Goal: Entertainment & Leisure: Browse casually

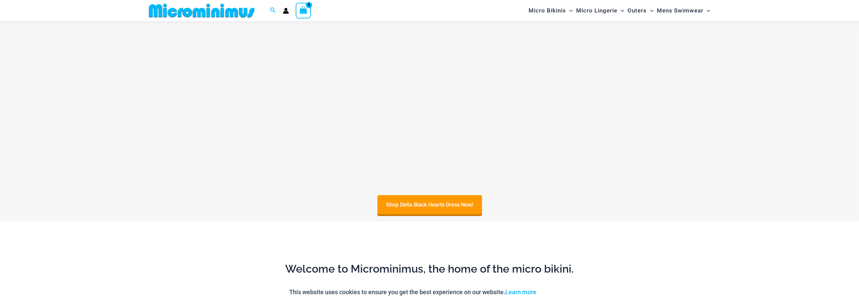
scroll to position [501, 0]
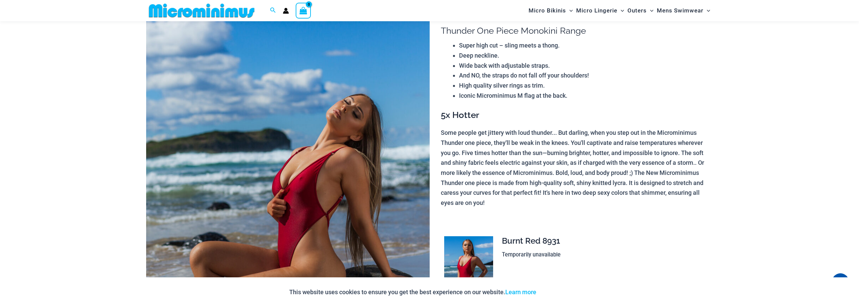
scroll to position [62, 0]
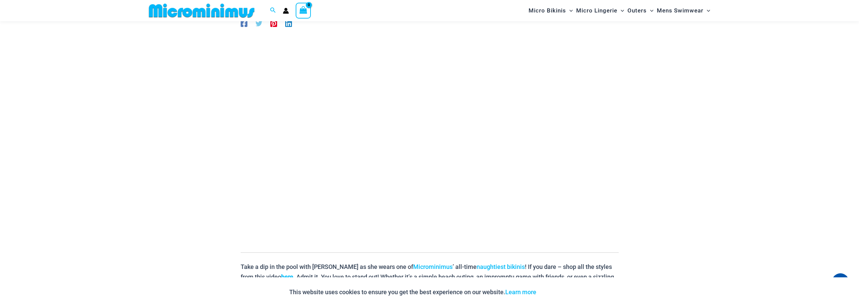
scroll to position [63, 0]
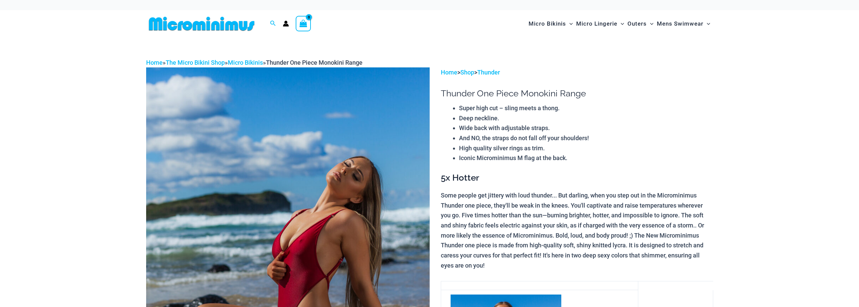
scroll to position [62, 0]
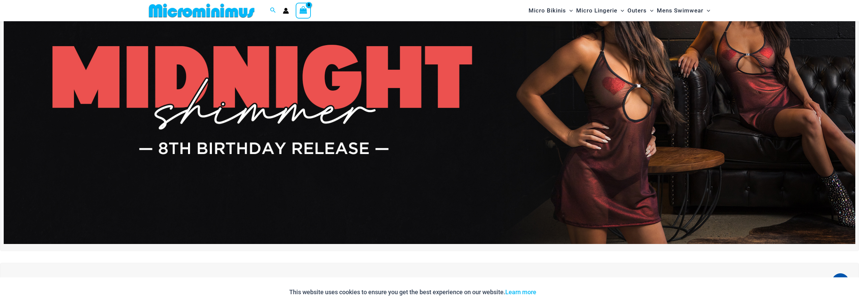
scroll to position [96, 0]
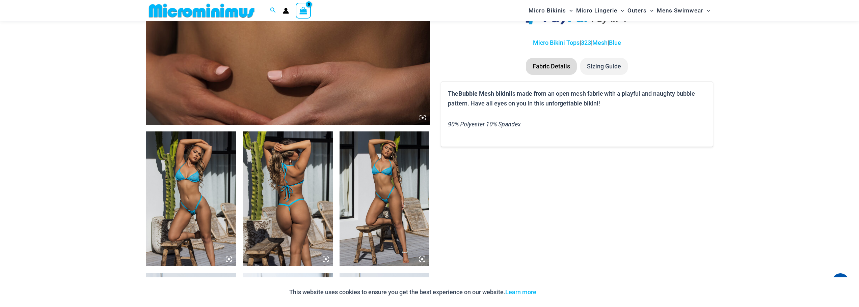
scroll to position [366, 0]
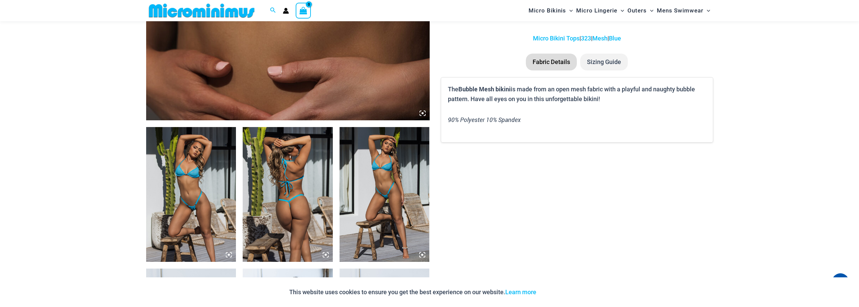
click at [376, 180] on img at bounding box center [384, 194] width 90 height 135
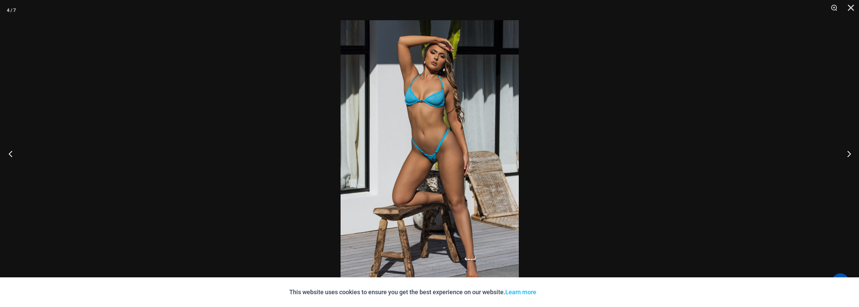
click at [17, 152] on button "Previous" at bounding box center [12, 154] width 25 height 34
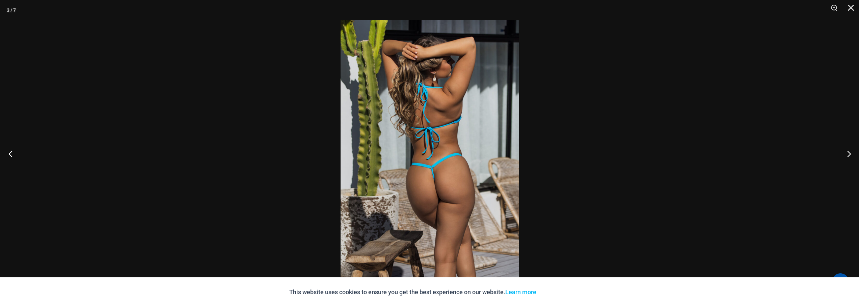
click at [17, 152] on button "Previous" at bounding box center [12, 154] width 25 height 34
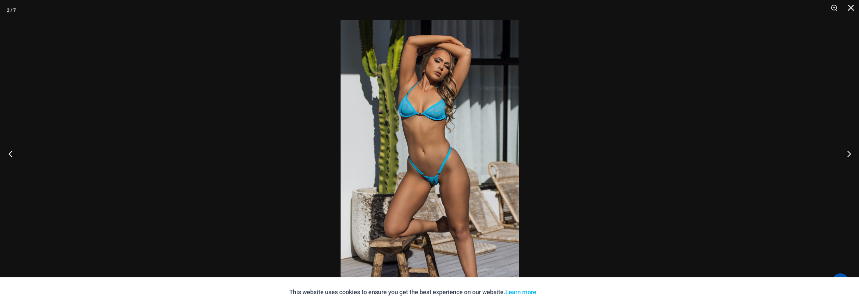
click at [17, 152] on button "Previous" at bounding box center [12, 154] width 25 height 34
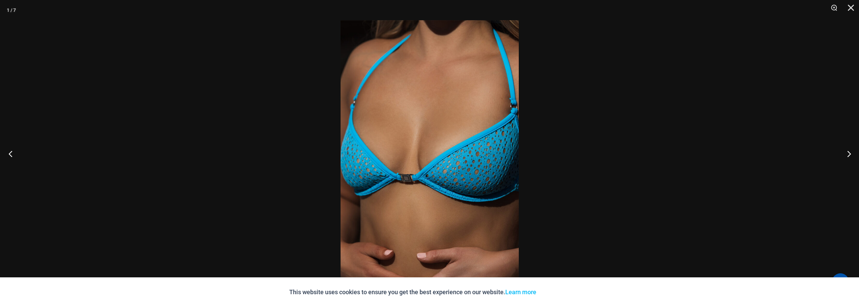
click at [17, 152] on button "Previous" at bounding box center [12, 154] width 25 height 34
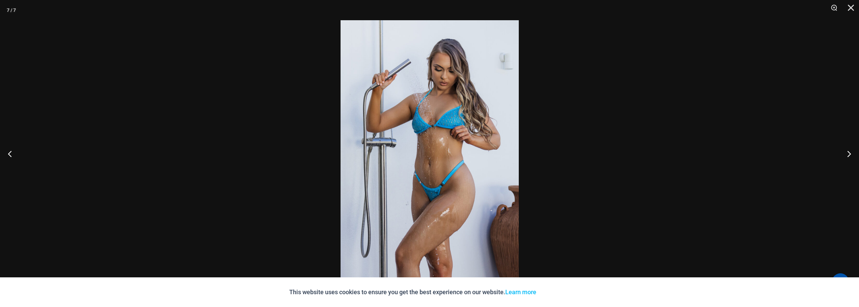
click at [674, 103] on div at bounding box center [429, 153] width 859 height 307
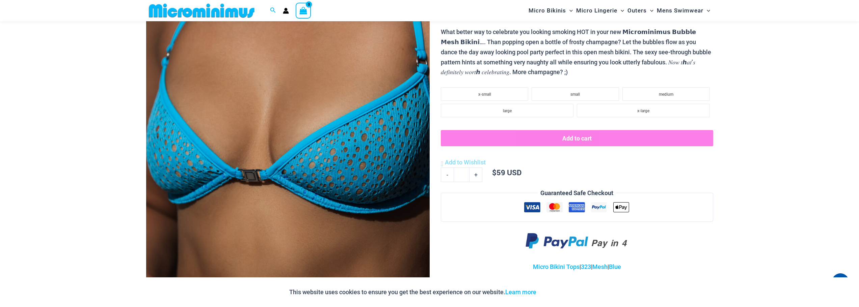
scroll to position [130, 0]
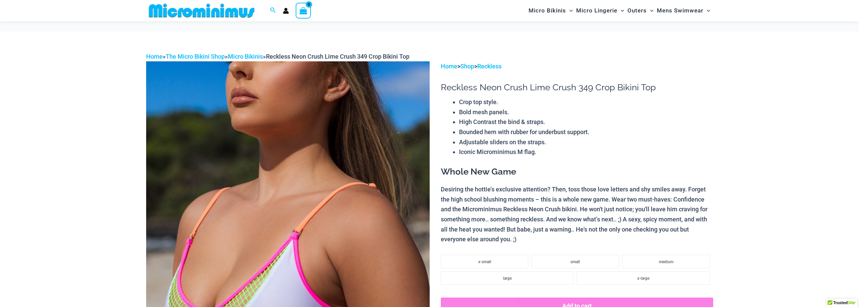
scroll to position [129, 0]
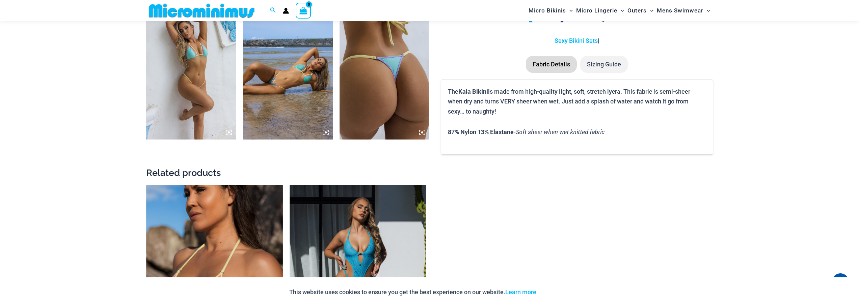
scroll to position [635, 0]
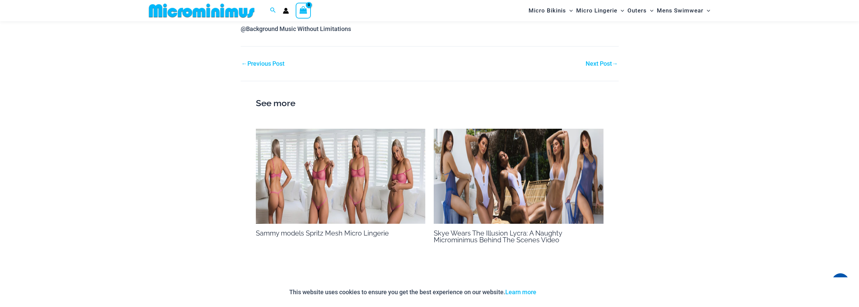
scroll to position [534, 0]
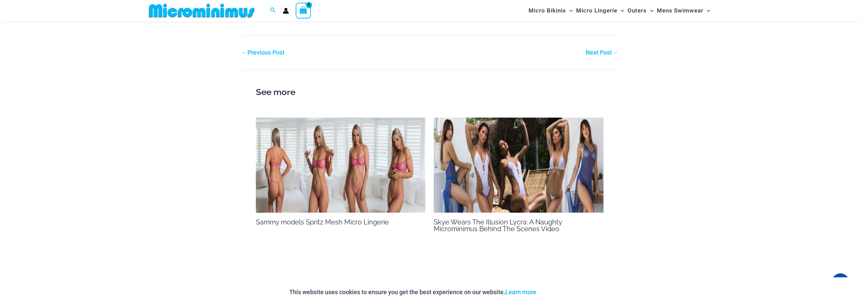
click at [594, 52] on link "Next Post →" at bounding box center [601, 53] width 32 height 6
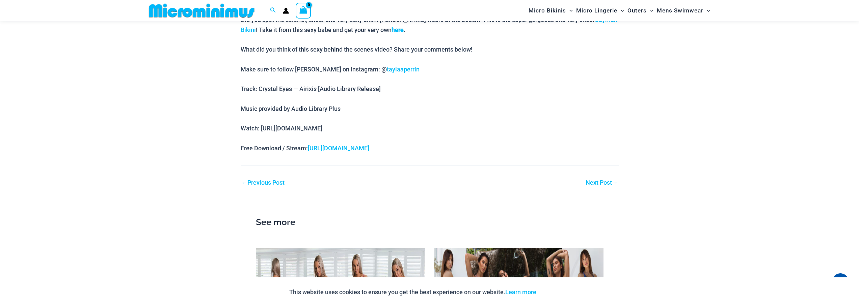
scroll to position [434, 0]
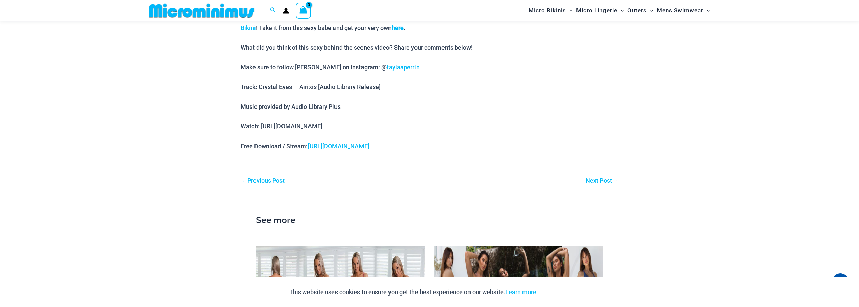
click at [588, 181] on link "Next Post →" at bounding box center [601, 181] width 32 height 6
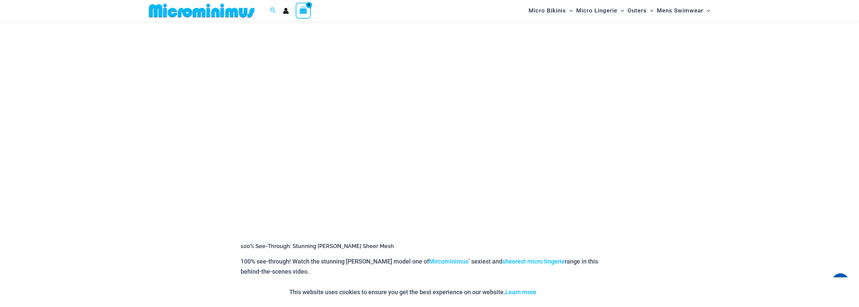
scroll to position [62, 0]
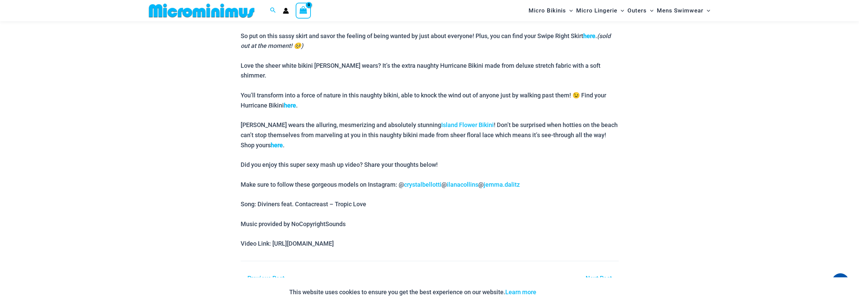
scroll to position [467, 0]
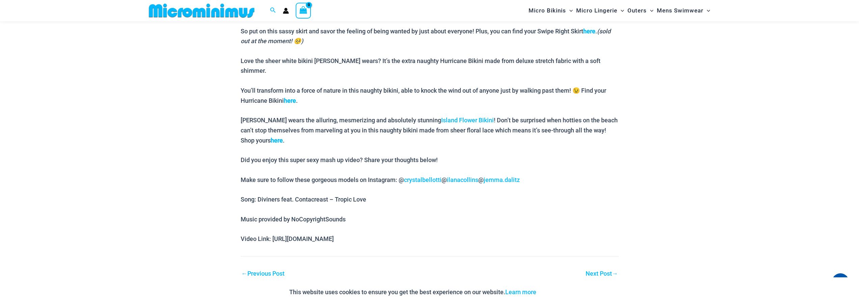
click at [610, 271] on link "Next Post →" at bounding box center [601, 274] width 32 height 6
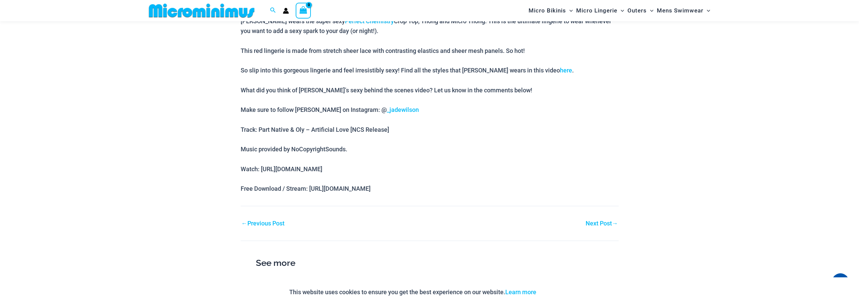
scroll to position [468, 0]
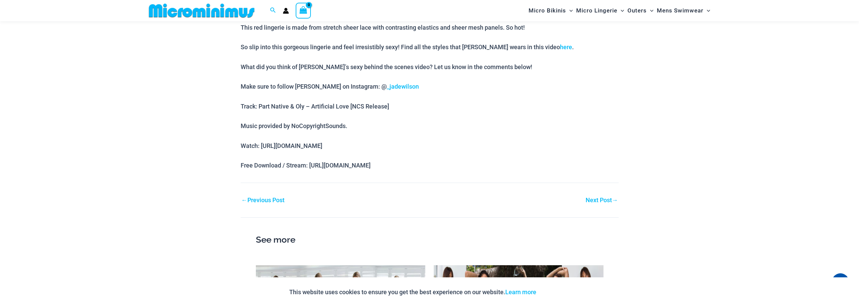
click at [594, 197] on link "Next Post →" at bounding box center [601, 200] width 32 height 6
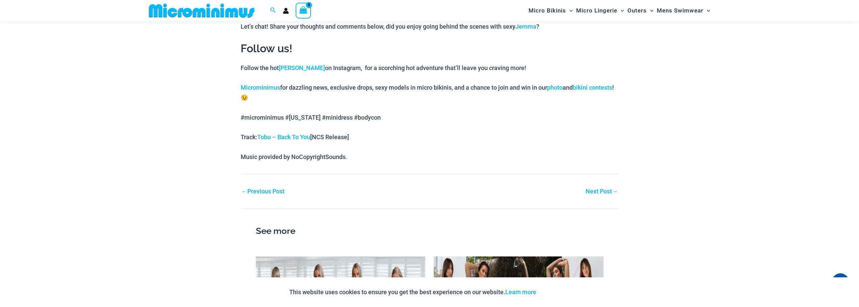
scroll to position [569, 0]
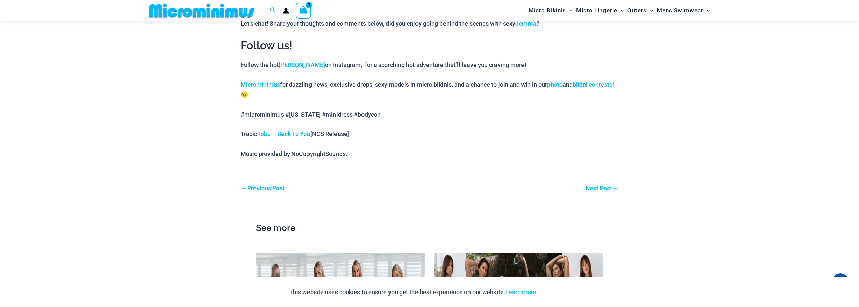
click at [595, 188] on link "Next Post →" at bounding box center [601, 189] width 32 height 6
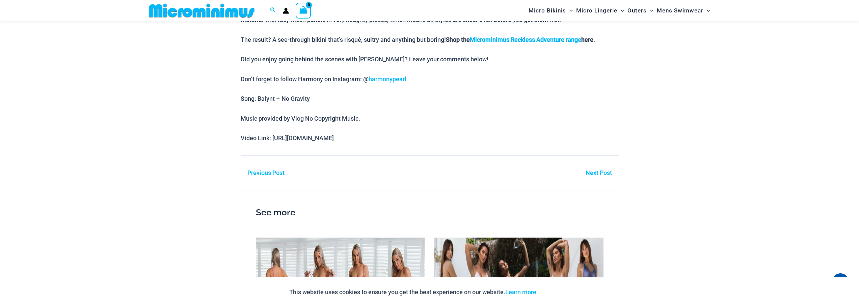
scroll to position [493, 0]
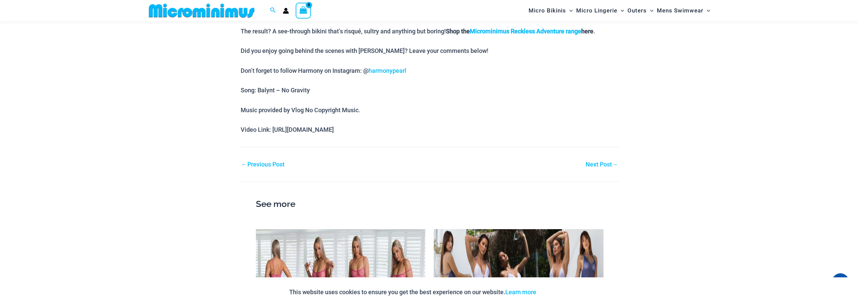
click at [605, 164] on link "Next Post →" at bounding box center [601, 165] width 32 height 6
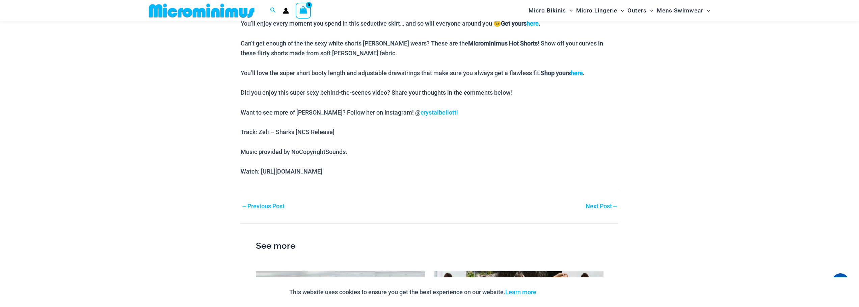
scroll to position [502, 0]
click at [594, 203] on link "Next Post →" at bounding box center [601, 206] width 32 height 6
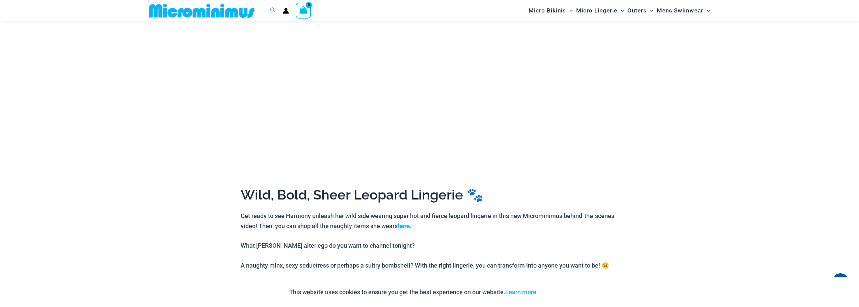
drag, startPoint x: 856, startPoint y: 88, endPoint x: 860, endPoint y: 92, distance: 5.0
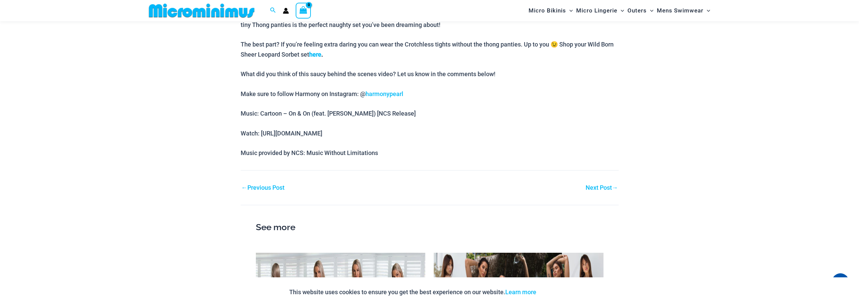
scroll to position [495, 0]
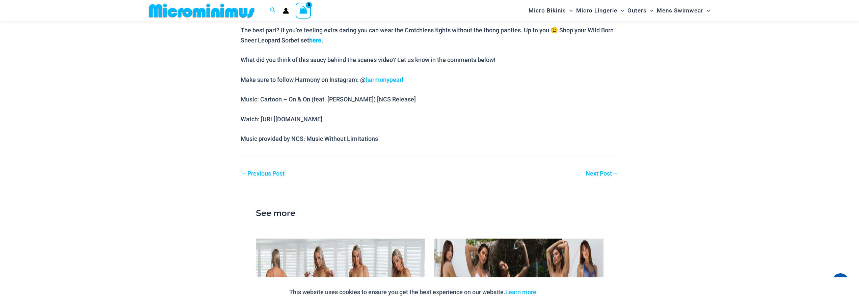
click at [603, 177] on div "Next Post →" at bounding box center [524, 174] width 189 height 10
click at [605, 172] on link "Next Post →" at bounding box center [601, 174] width 32 height 6
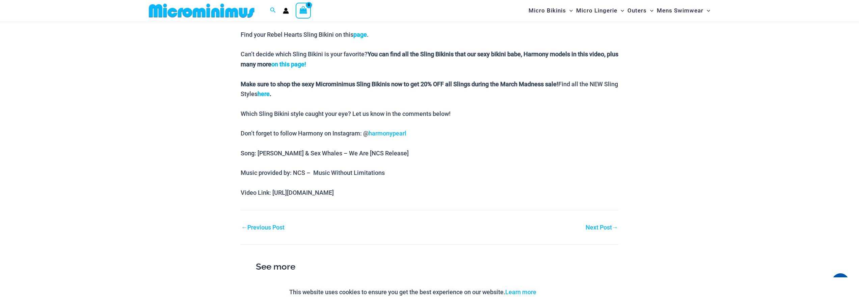
scroll to position [677, 0]
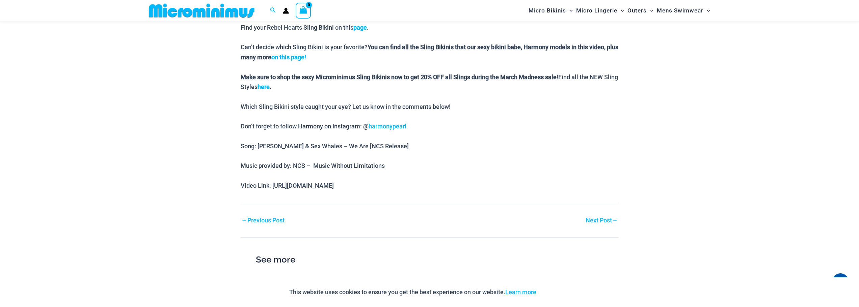
click at [603, 223] on link "Next Post →" at bounding box center [601, 221] width 32 height 6
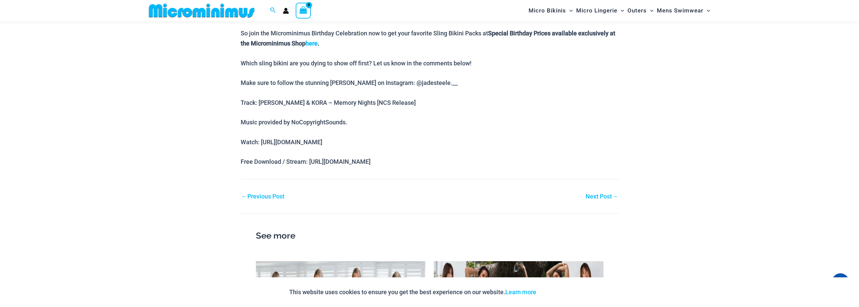
scroll to position [679, 0]
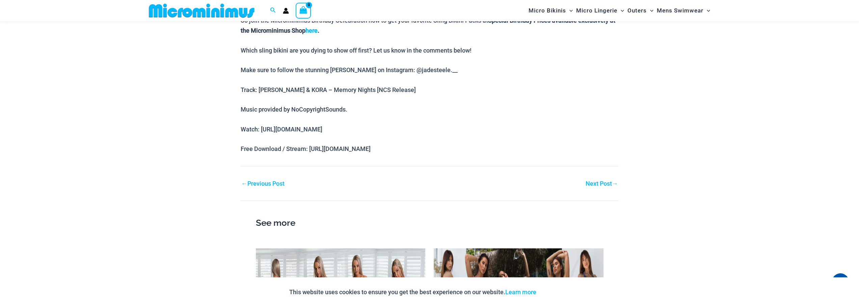
click at [601, 182] on link "Next Post →" at bounding box center [601, 184] width 32 height 6
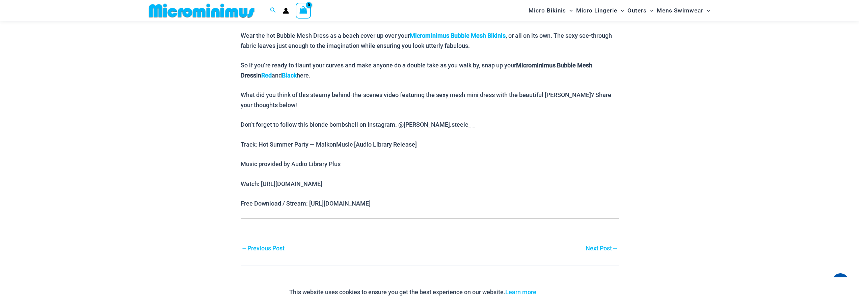
scroll to position [468, 0]
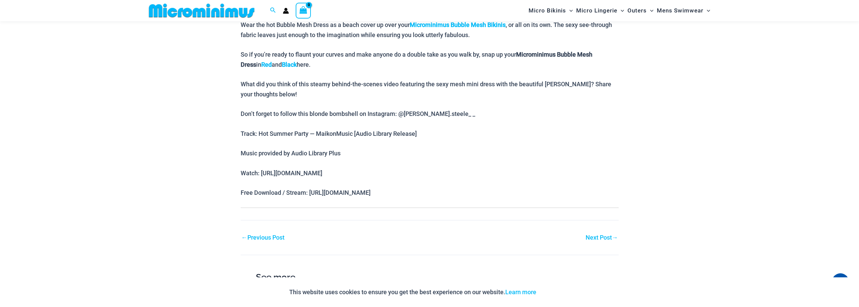
click at [606, 235] on link "Next Post →" at bounding box center [601, 238] width 32 height 6
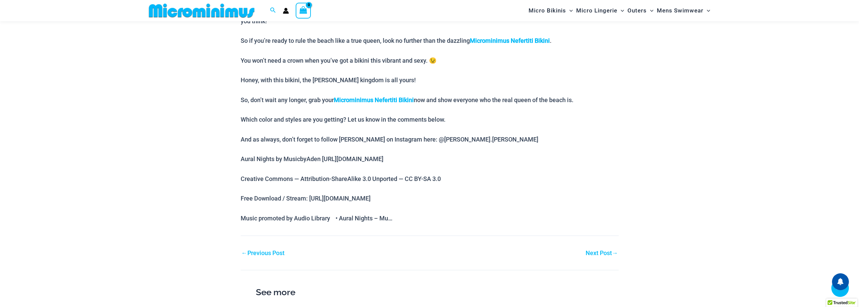
scroll to position [400, 0]
click at [605, 250] on link "Next Post →" at bounding box center [601, 253] width 32 height 6
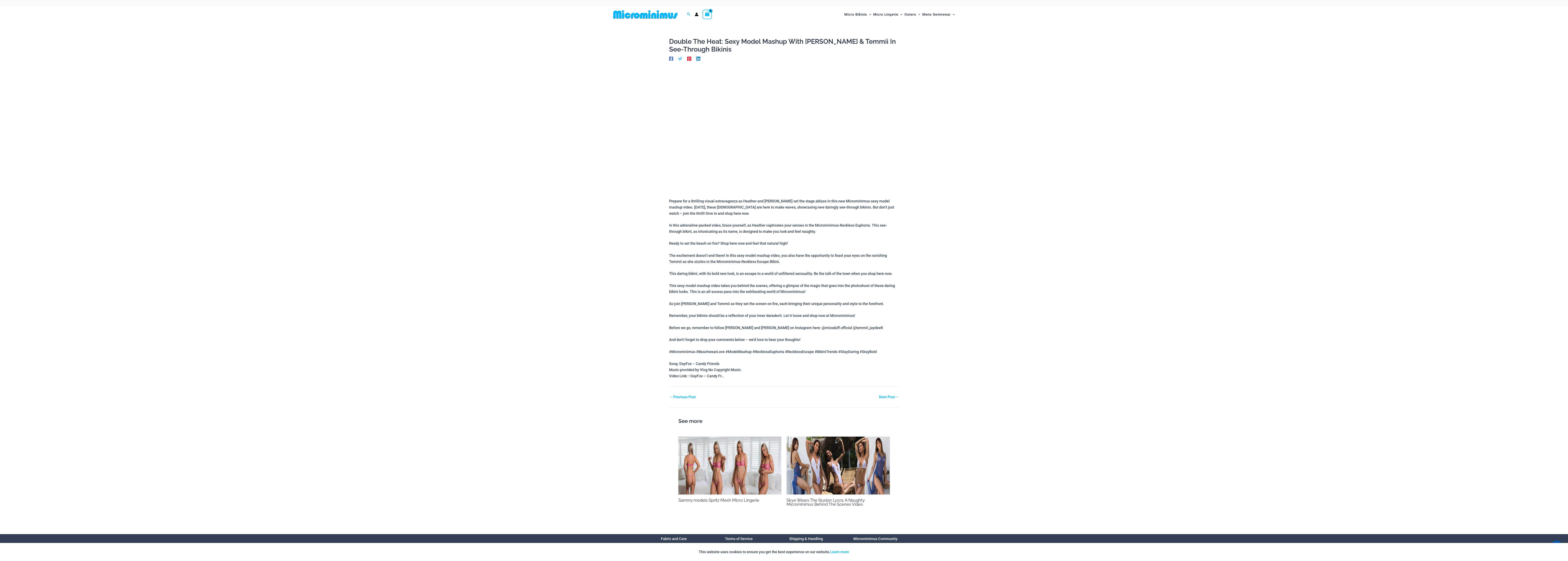
click at [522, 187] on link "Next Post →" at bounding box center [889, 397] width 19 height 4
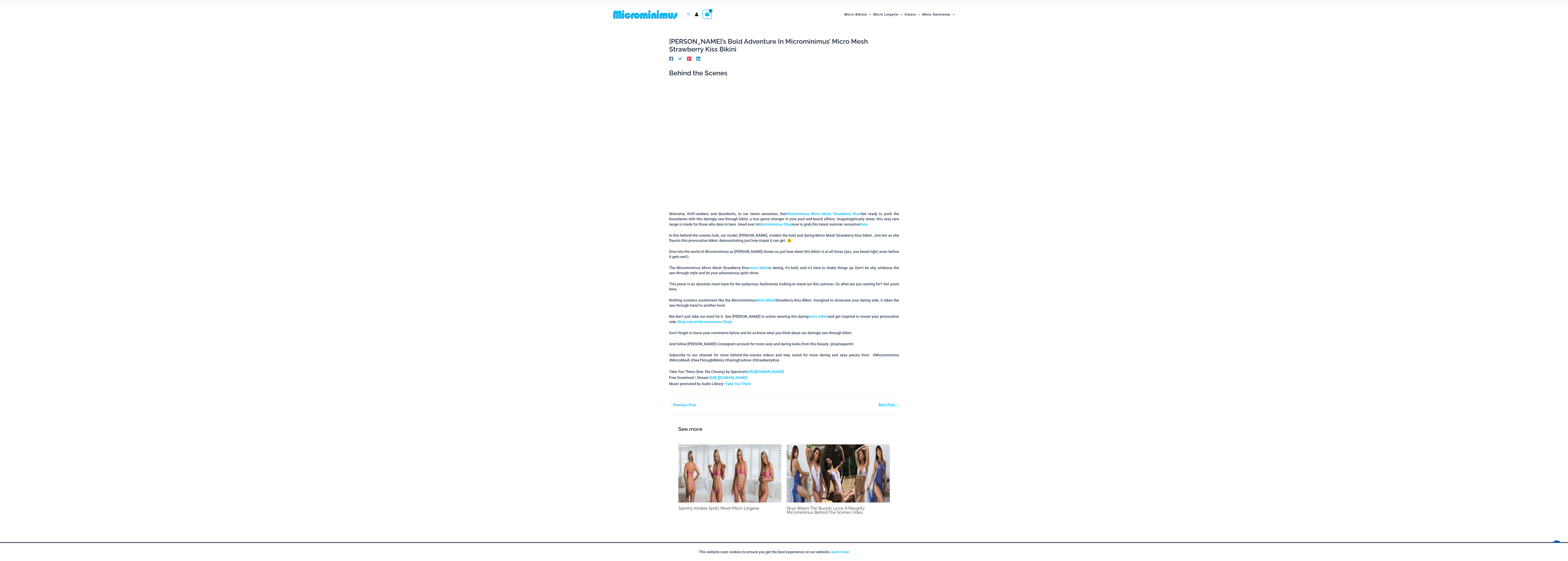
click at [887, 403] on link "Next Post →" at bounding box center [889, 405] width 19 height 4
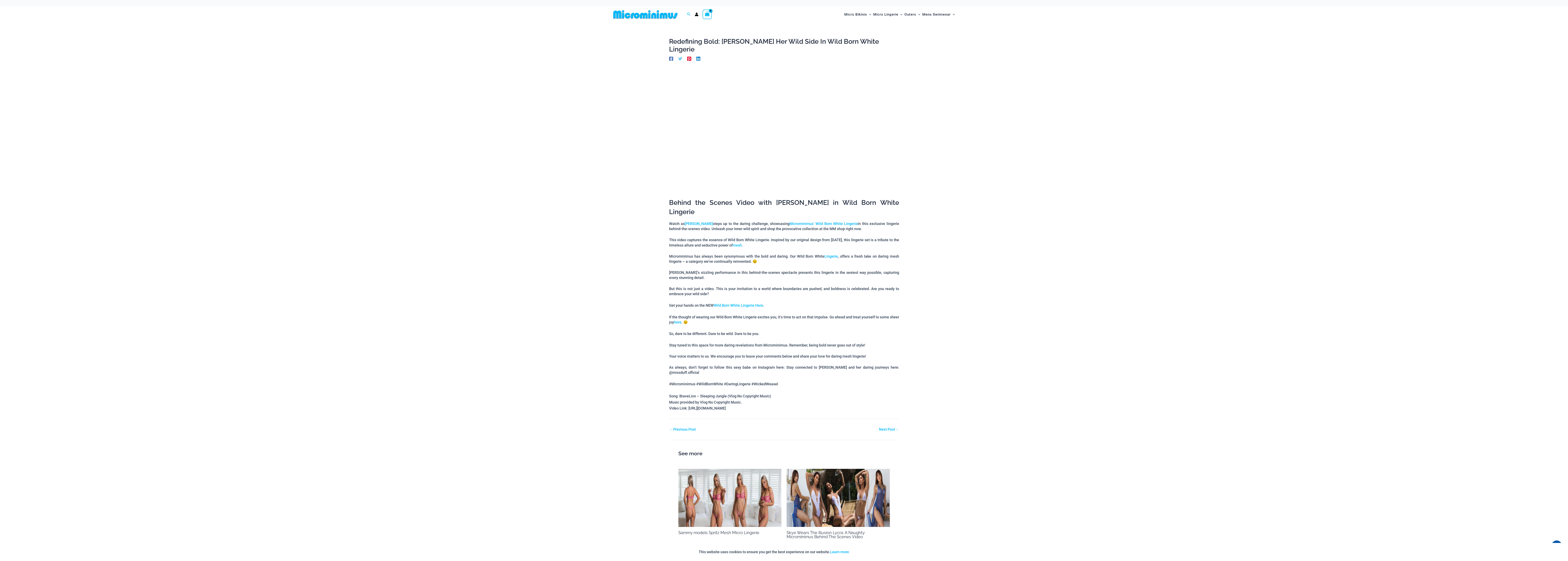
click at [886, 419] on nav "Post navigation ← Previous Post Next Post →" at bounding box center [784, 425] width 230 height 14
click at [889, 427] on div "Next Post →" at bounding box center [841, 430] width 115 height 6
click at [889, 428] on link "Next Post →" at bounding box center [889, 430] width 19 height 4
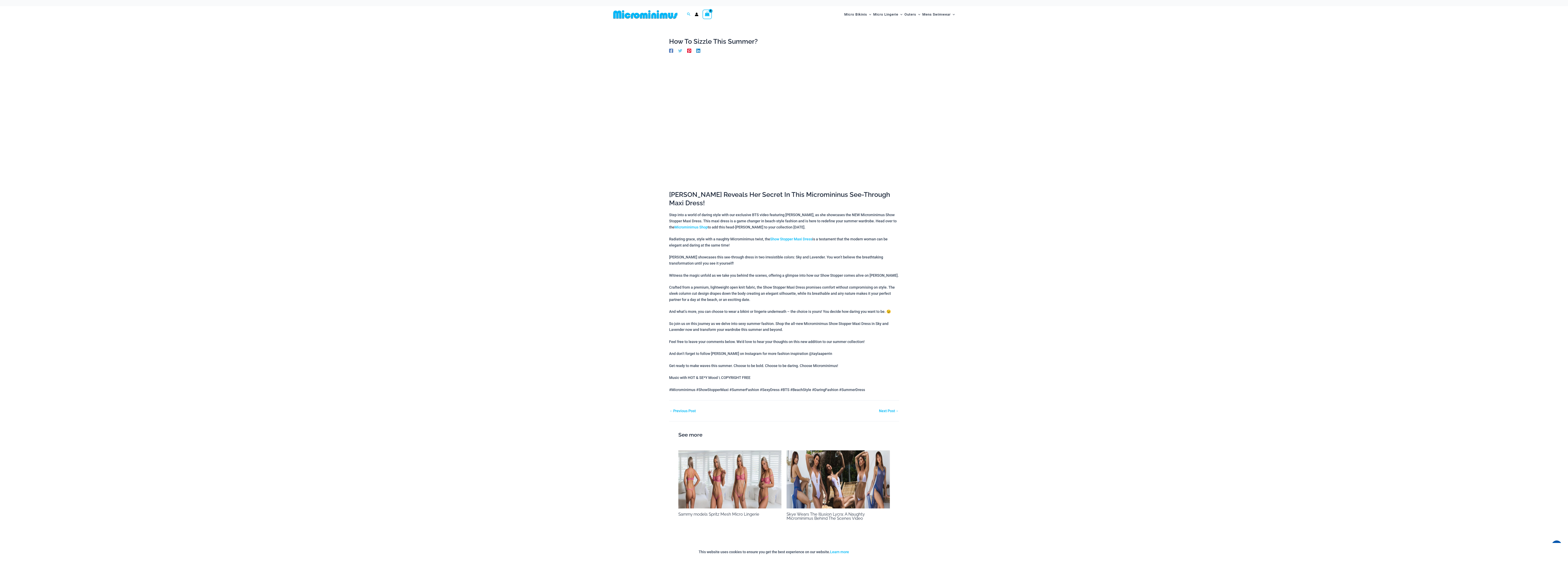
click at [891, 409] on link "Next Post →" at bounding box center [889, 411] width 19 height 4
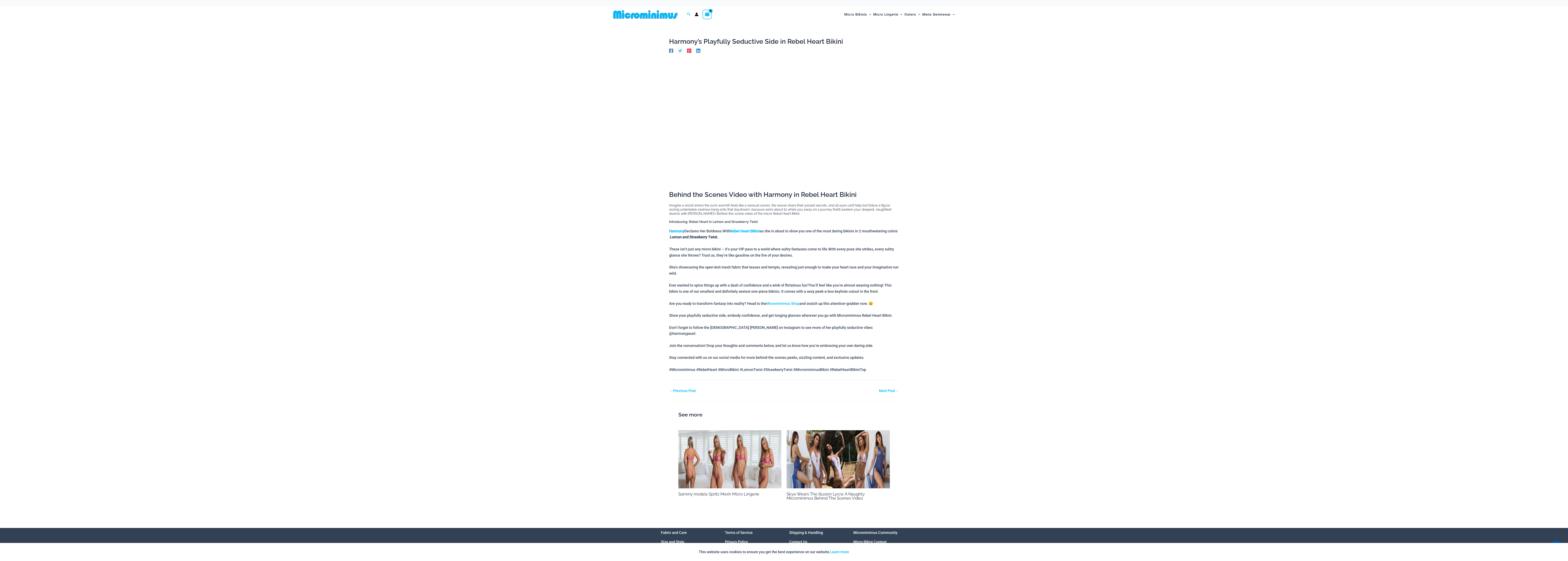
click at [888, 389] on link "Next Post →" at bounding box center [889, 391] width 19 height 4
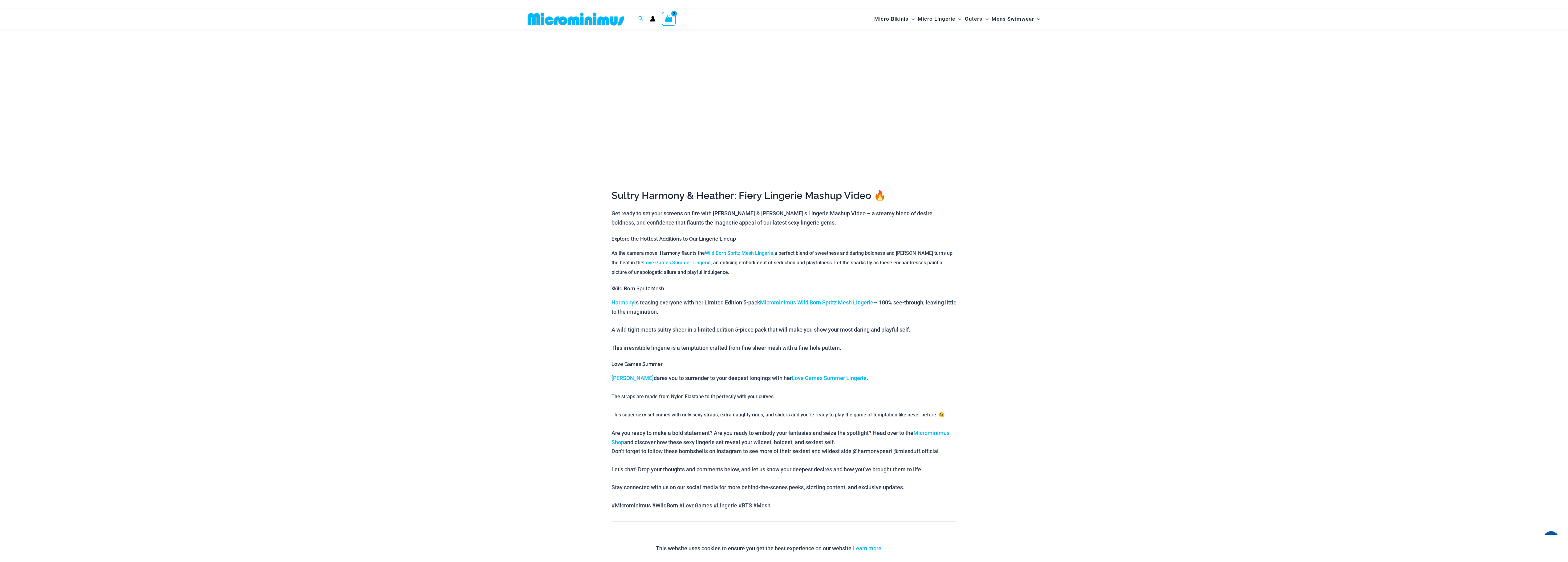
scroll to position [119, 0]
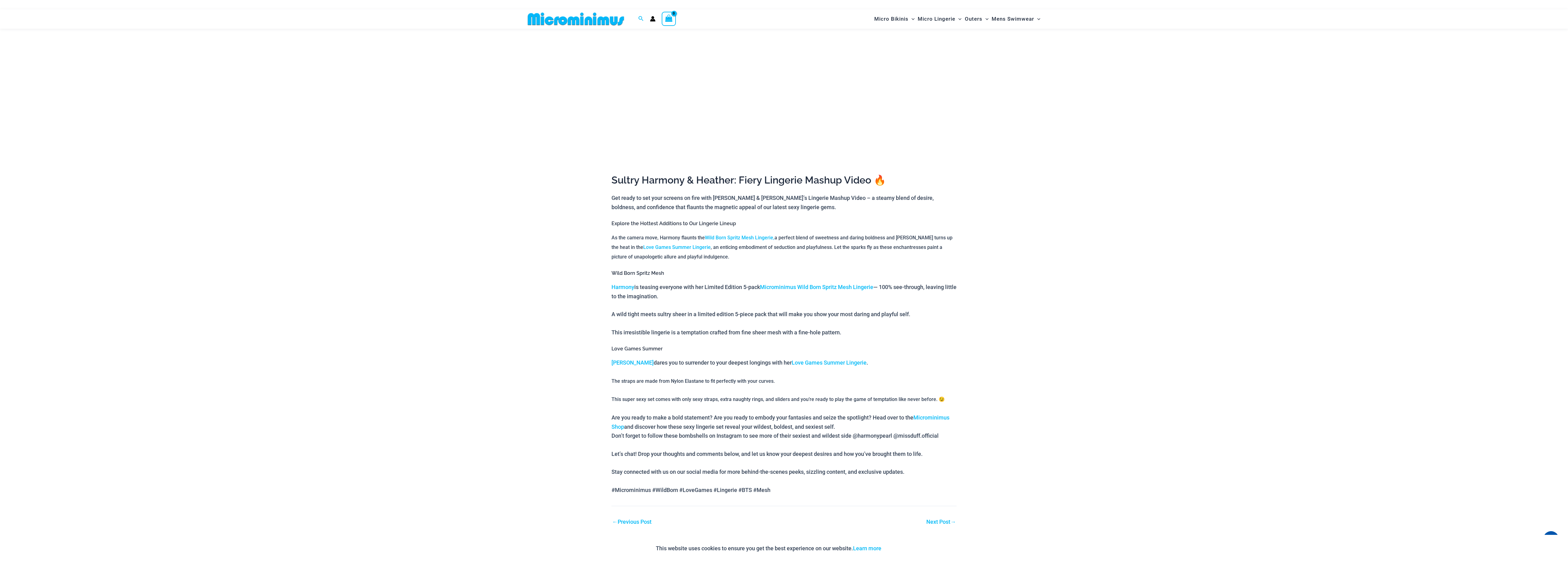
click at [939, 519] on link "Next Post →" at bounding box center [942, 522] width 29 height 5
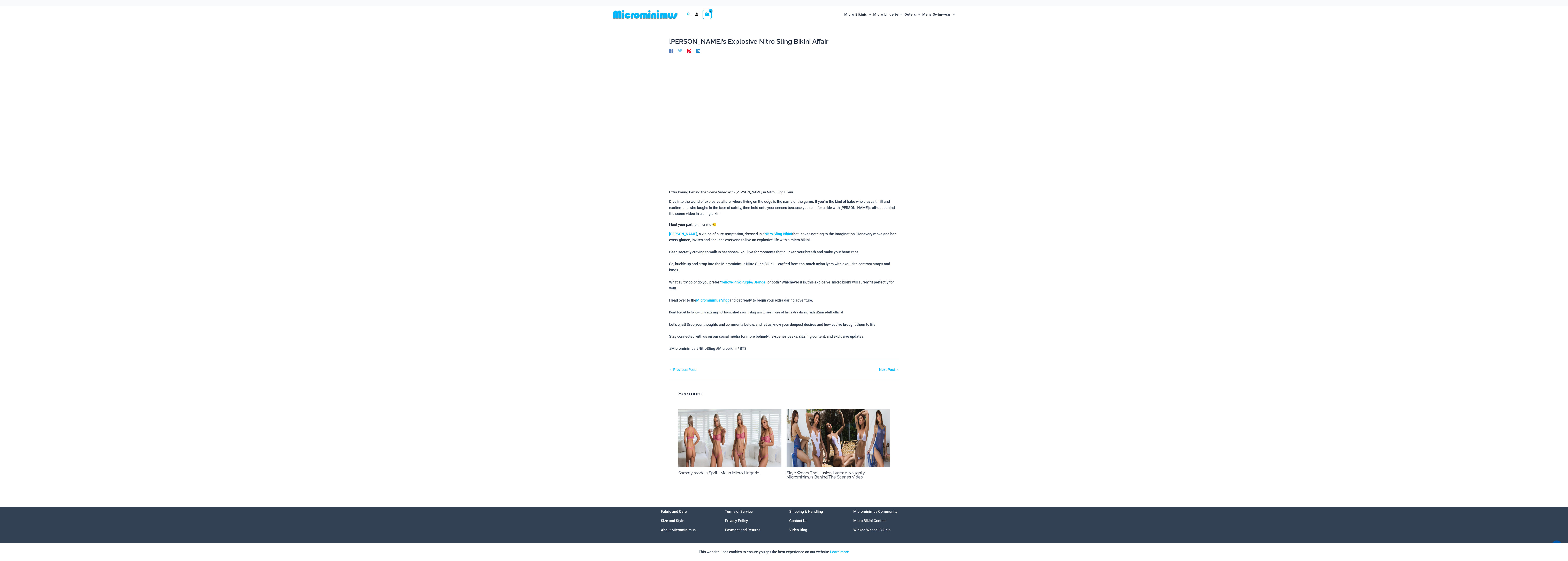
click at [889, 370] on link "Next Post →" at bounding box center [889, 370] width 19 height 4
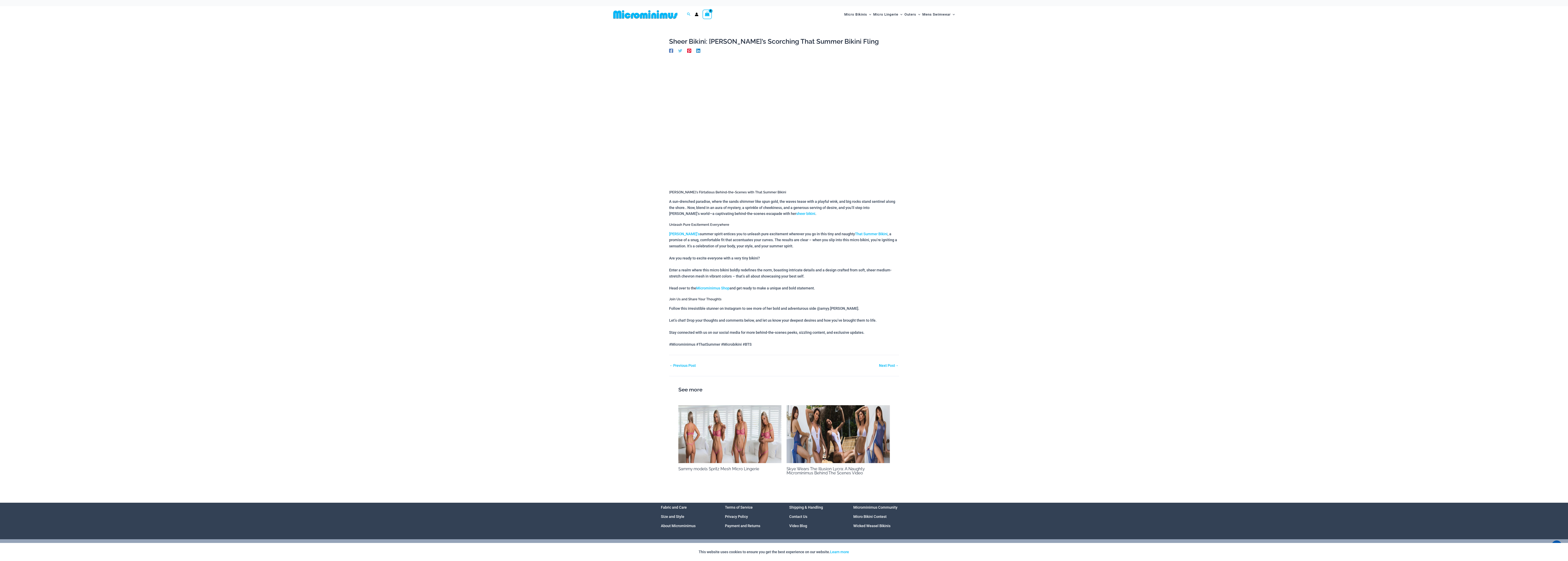
click at [889, 369] on main "Sheer Bikini: Amy’s Scorching That Summer Bikini Fling By Roselle / September 9…" at bounding box center [784, 263] width 230 height 450
click at [886, 364] on link "Next Post →" at bounding box center [889, 366] width 19 height 4
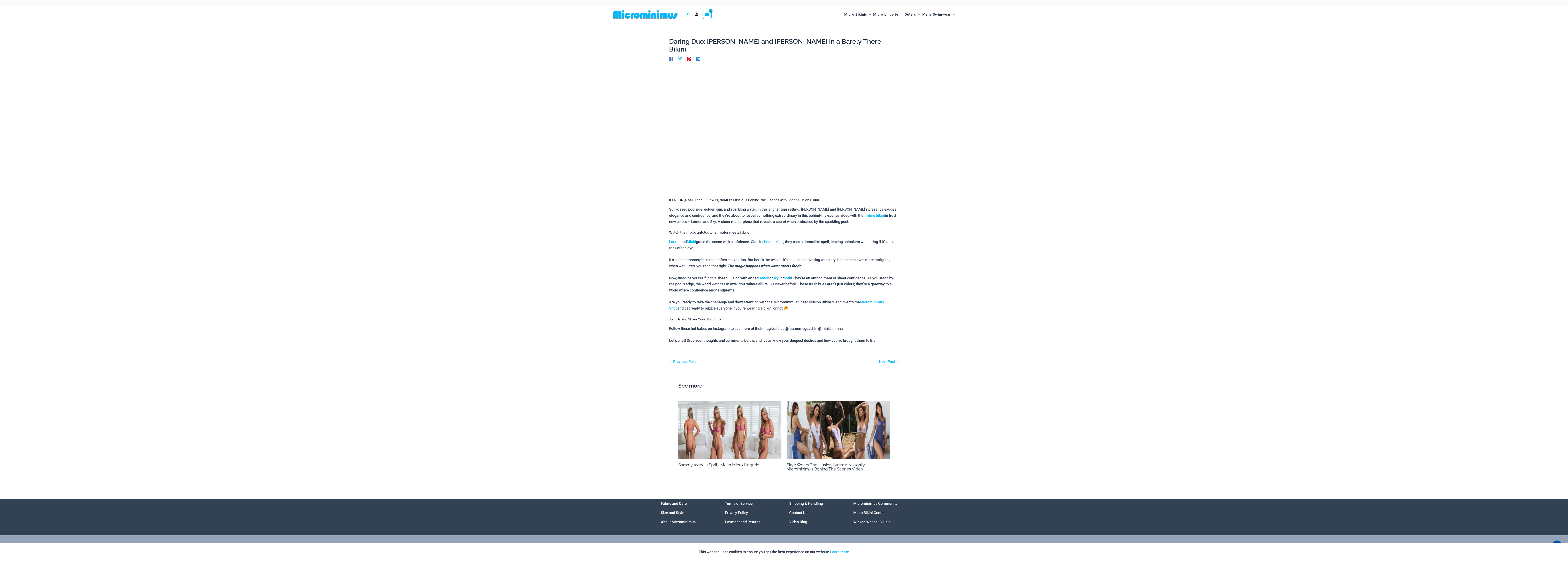
click at [886, 362] on main "Daring Duo: Lauren and Minki in a Barely There Bikini By Roselle / September 9,…" at bounding box center [784, 261] width 230 height 447
click at [886, 358] on div "Next Post →" at bounding box center [841, 361] width 115 height 6
click at [887, 358] on div "Next Post →" at bounding box center [841, 361] width 115 height 6
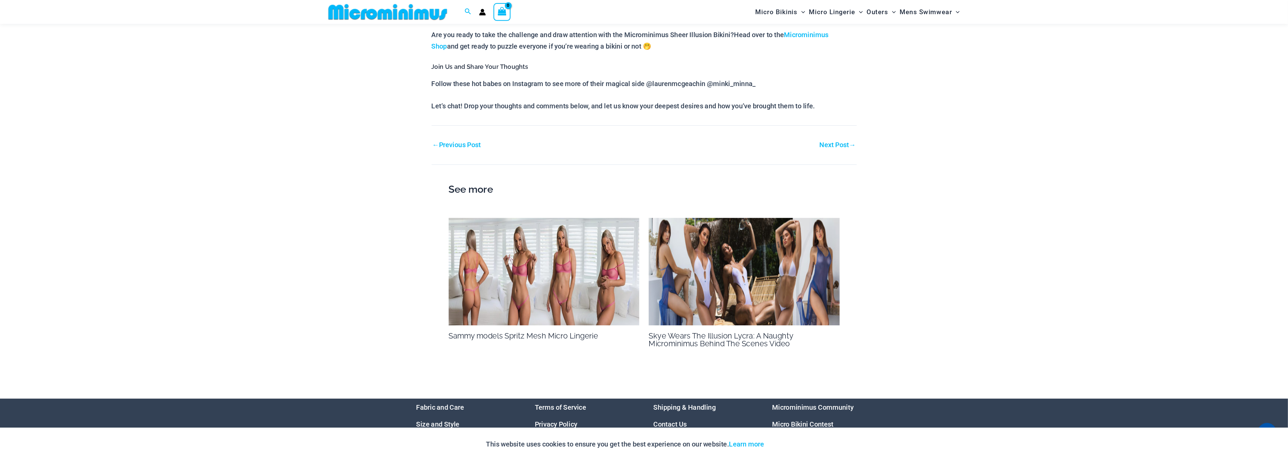
scroll to position [460, 0]
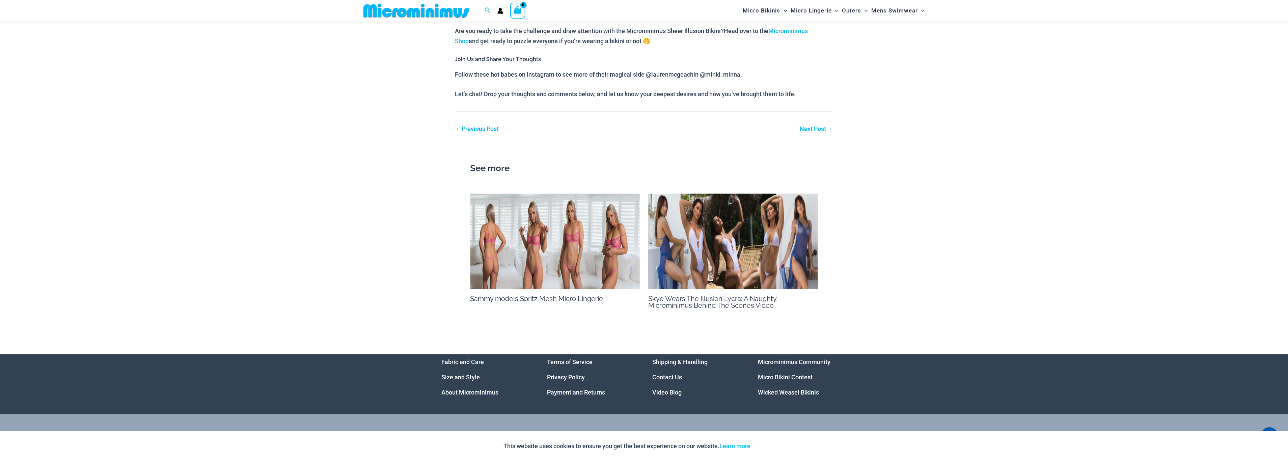
click at [804, 126] on link "Next Post →" at bounding box center [816, 129] width 32 height 6
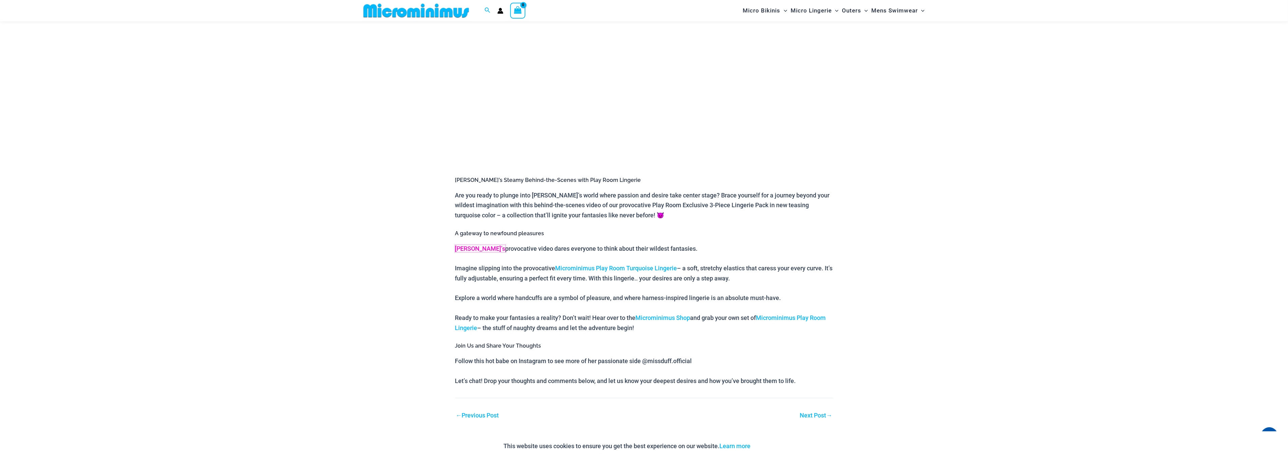
scroll to position [147, 0]
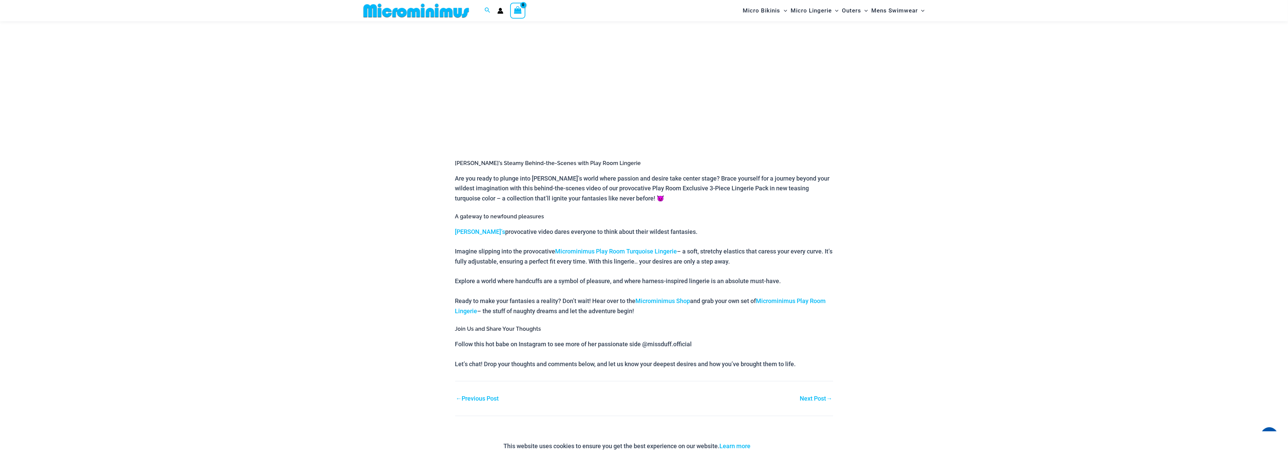
click at [809, 397] on link "Next Post →" at bounding box center [816, 398] width 32 height 6
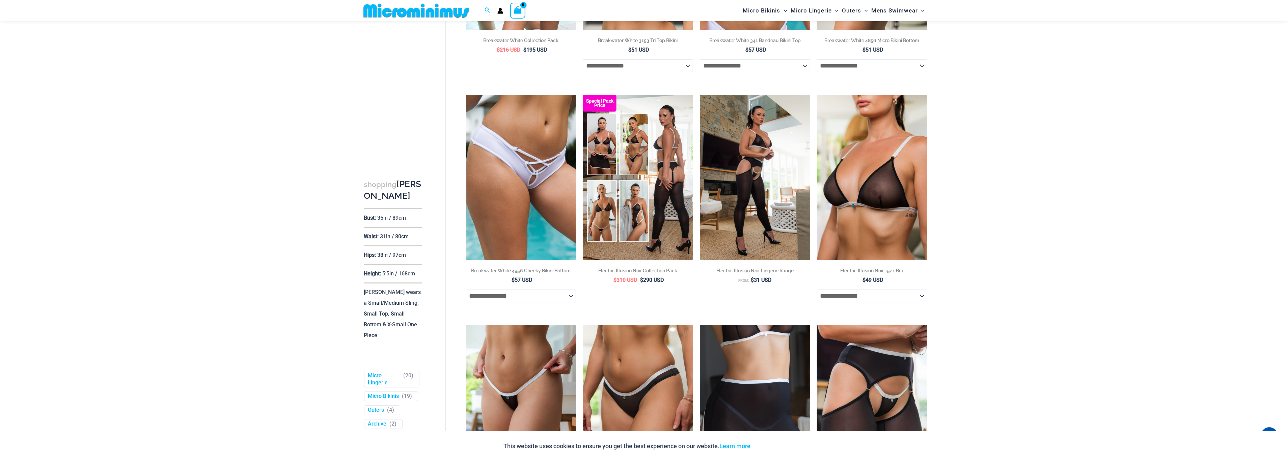
scroll to position [247, 0]
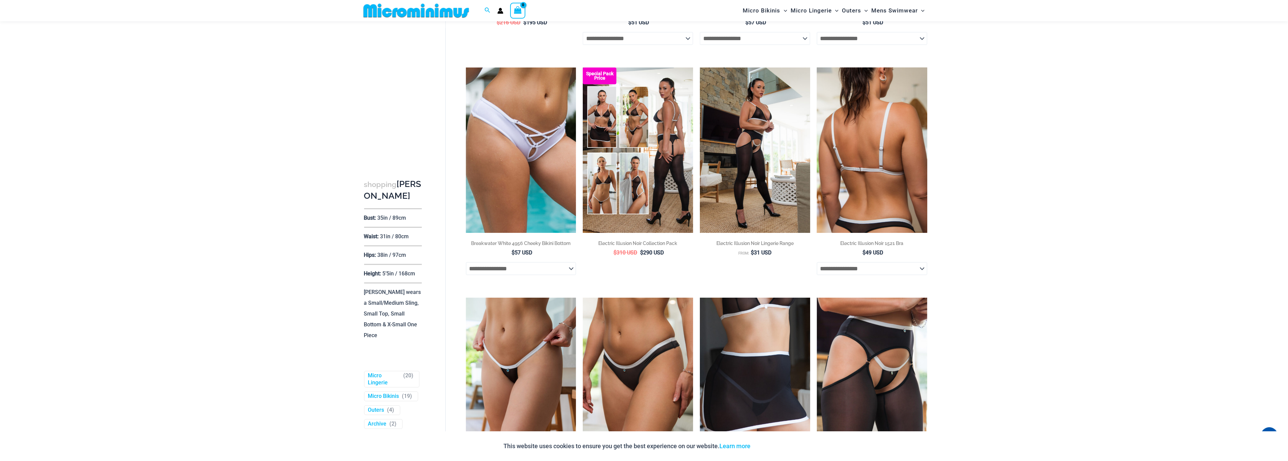
click at [869, 127] on img at bounding box center [872, 149] width 110 height 165
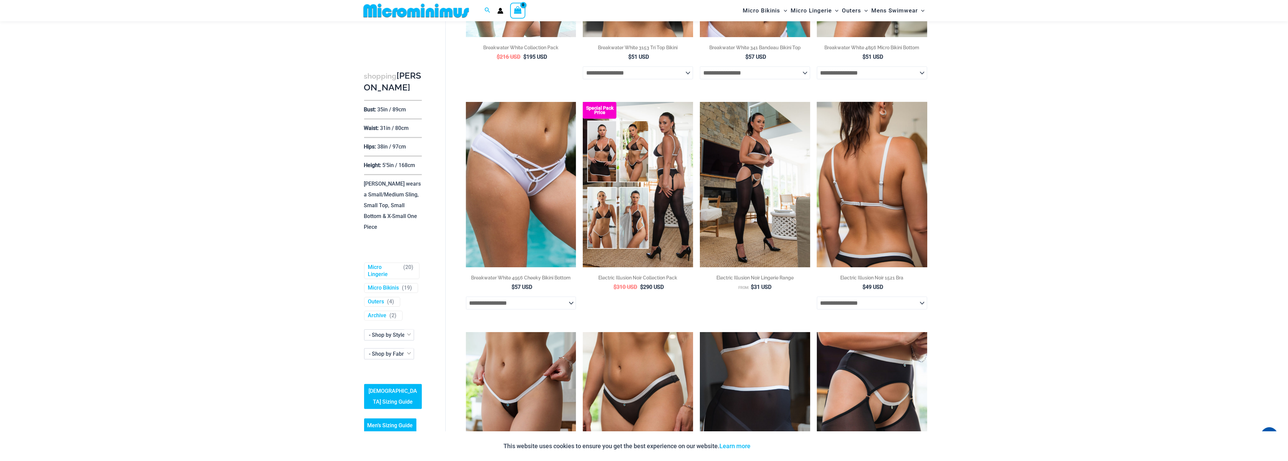
scroll to position [248, 0]
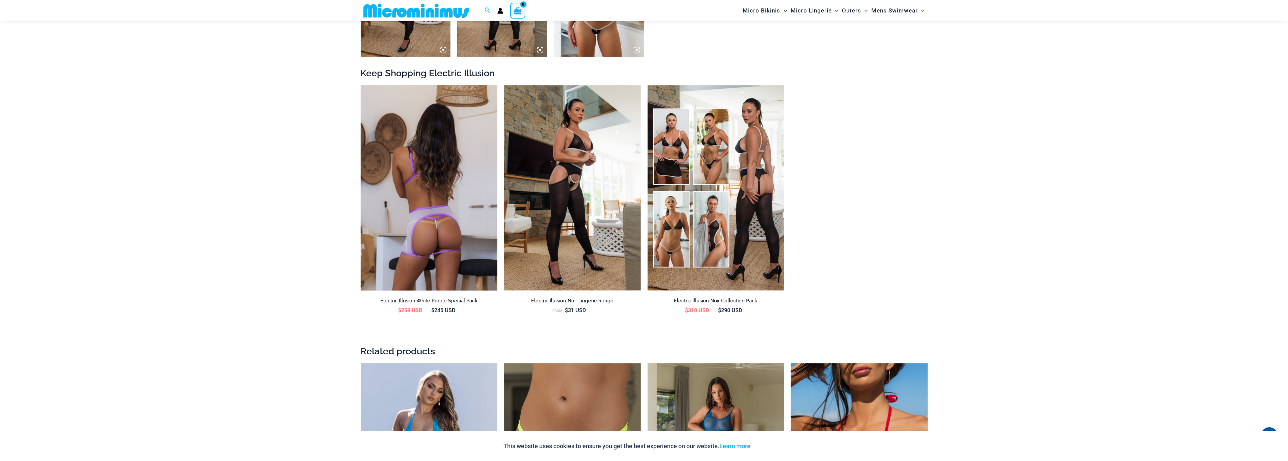
scroll to position [858, 0]
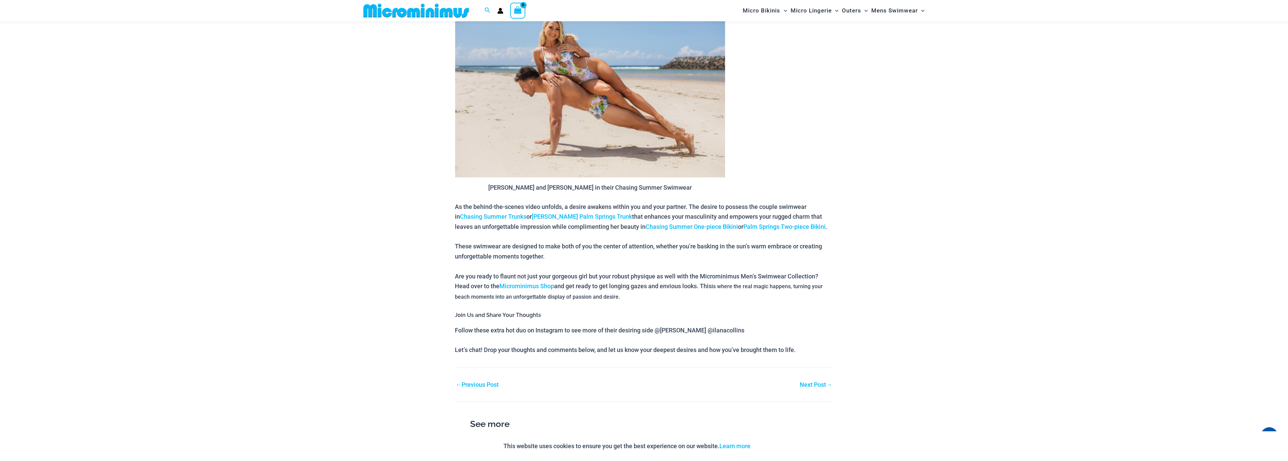
scroll to position [500, 0]
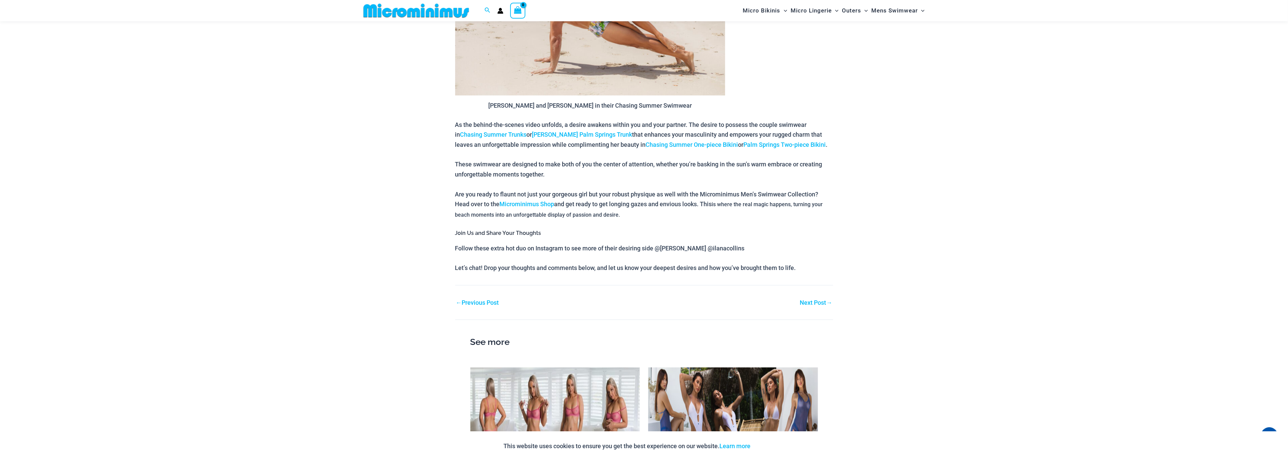
click at [812, 300] on link "Next Post →" at bounding box center [816, 303] width 32 height 6
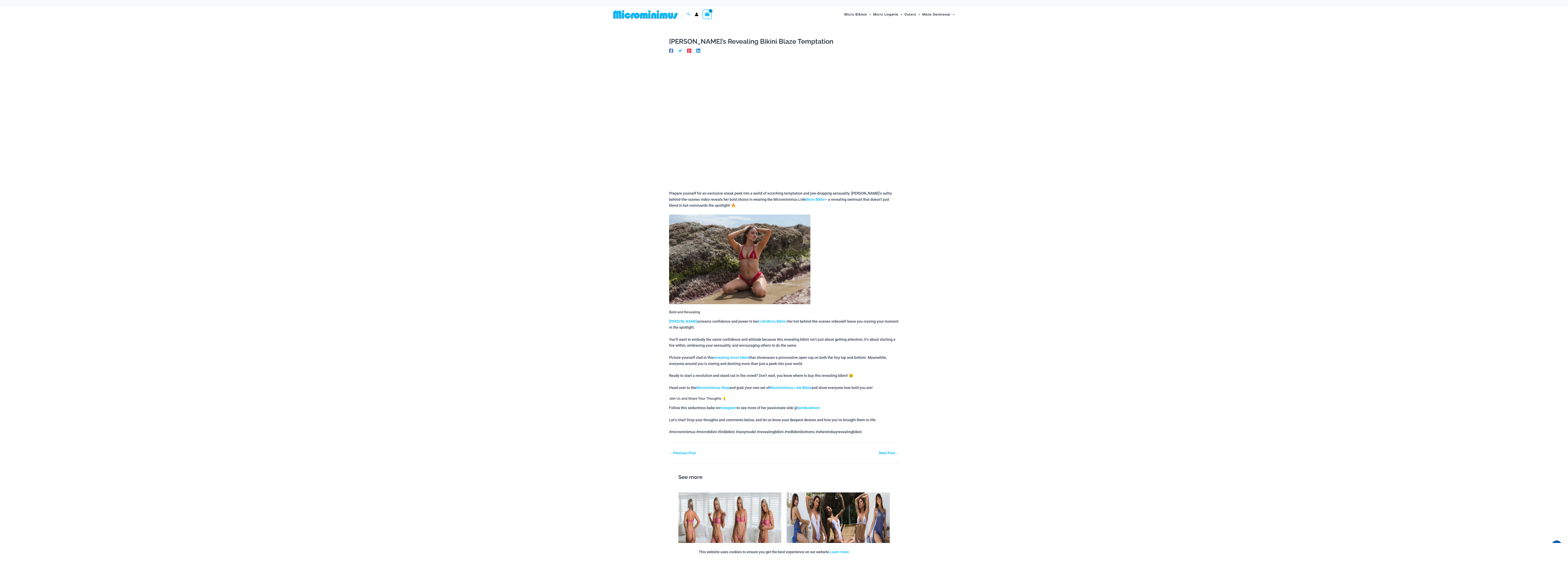
click at [783, 280] on link "Next Post →" at bounding box center [889, 453] width 19 height 4
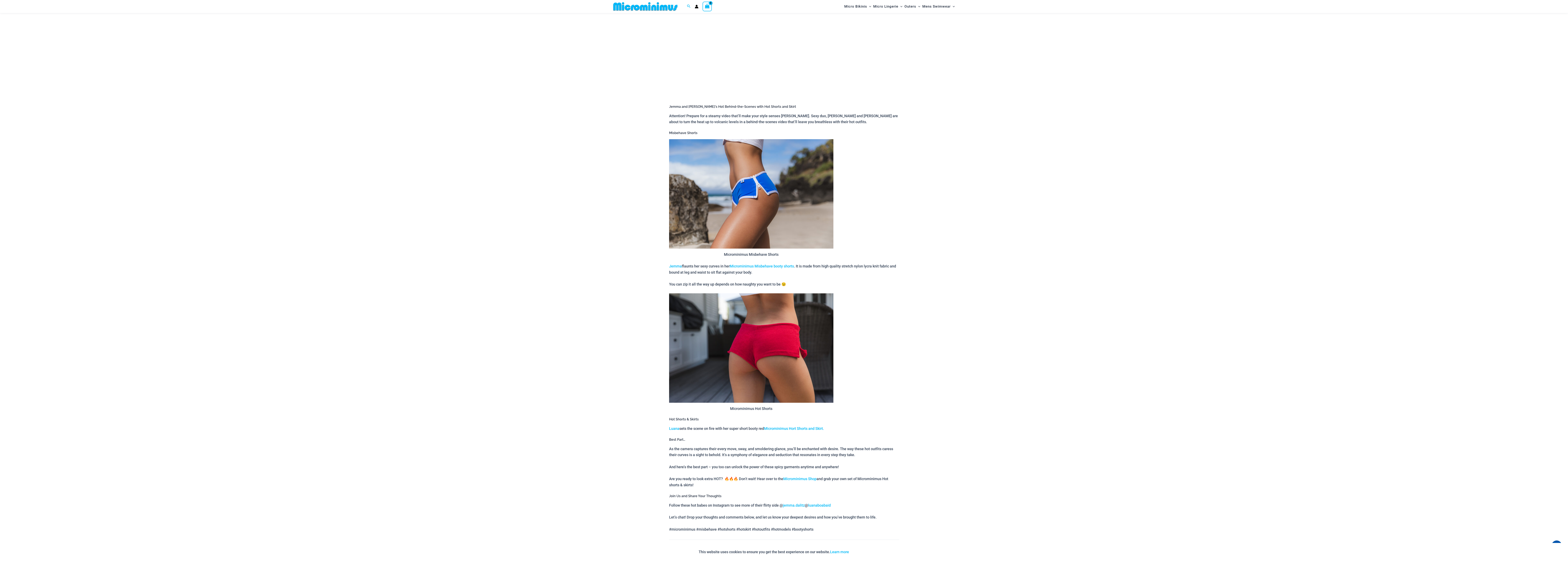
scroll to position [120, 0]
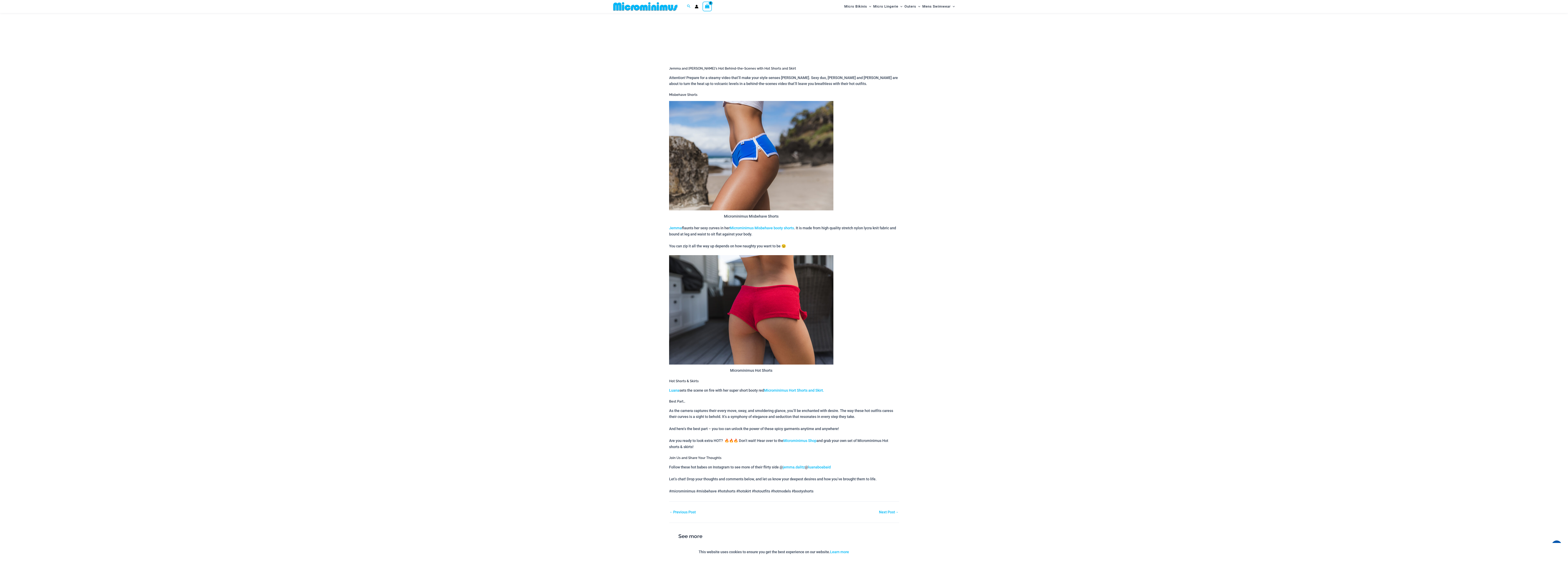
click at [883, 510] on link "Next Post →" at bounding box center [889, 512] width 19 height 4
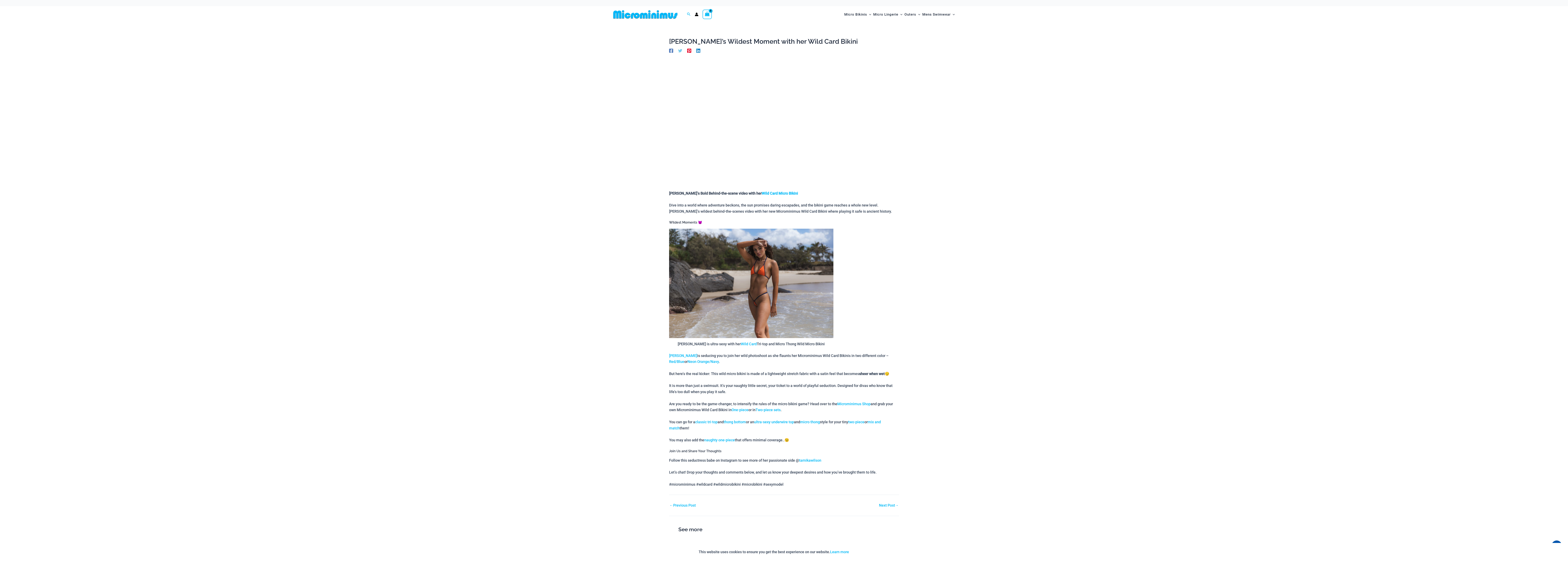
click at [887, 504] on link "Next Post →" at bounding box center [889, 506] width 19 height 4
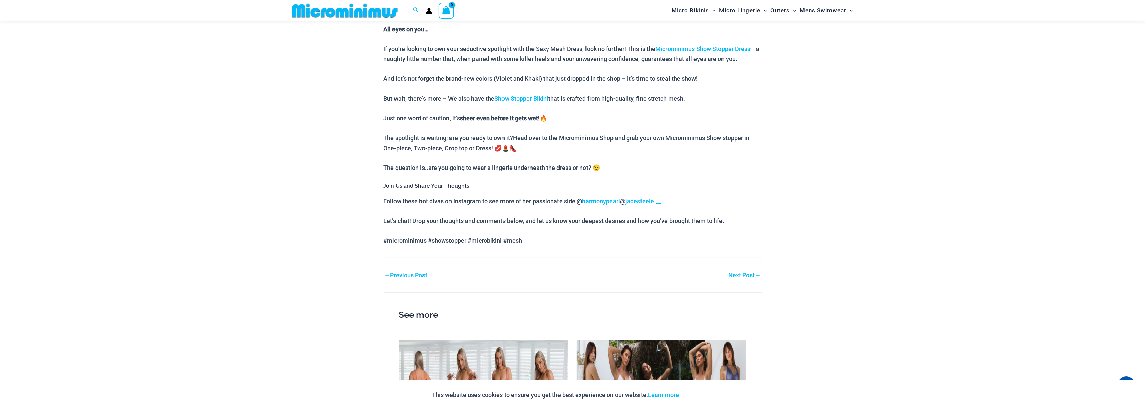
scroll to position [492, 0]
click at [737, 271] on link "Next Post →" at bounding box center [744, 274] width 32 height 6
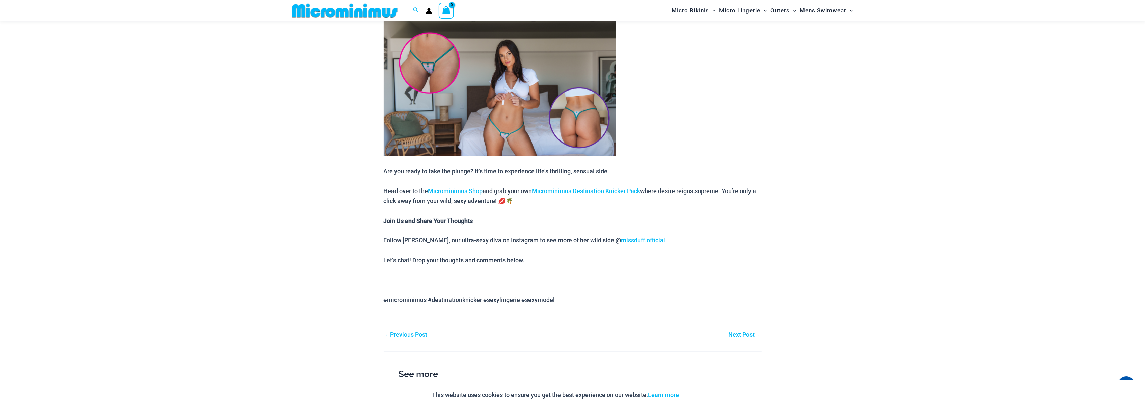
scroll to position [1257, 0]
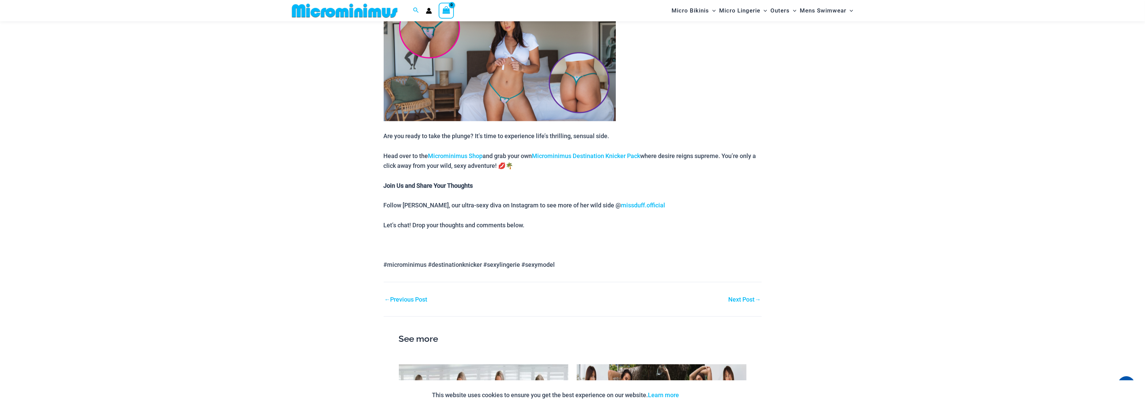
click at [741, 296] on link "Next Post →" at bounding box center [744, 299] width 32 height 6
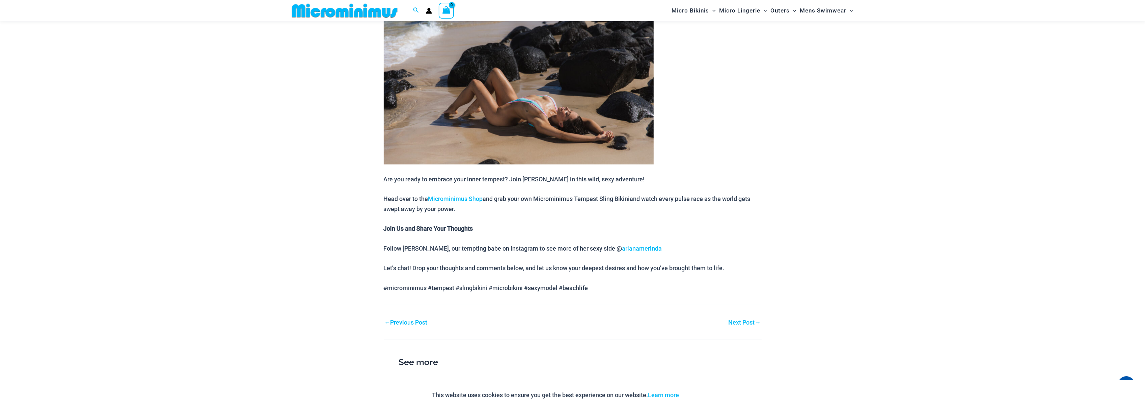
scroll to position [683, 0]
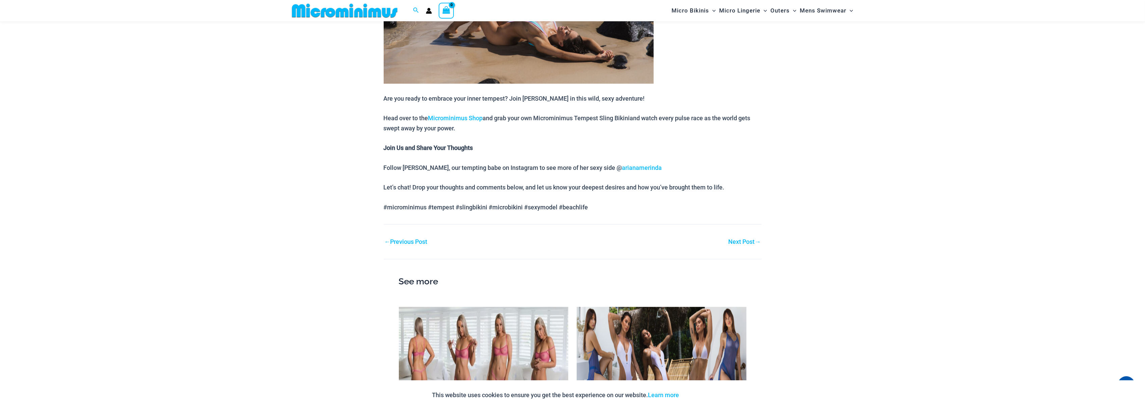
click at [739, 243] on link "Next Post →" at bounding box center [744, 242] width 32 height 6
